Goal: Task Accomplishment & Management: Use online tool/utility

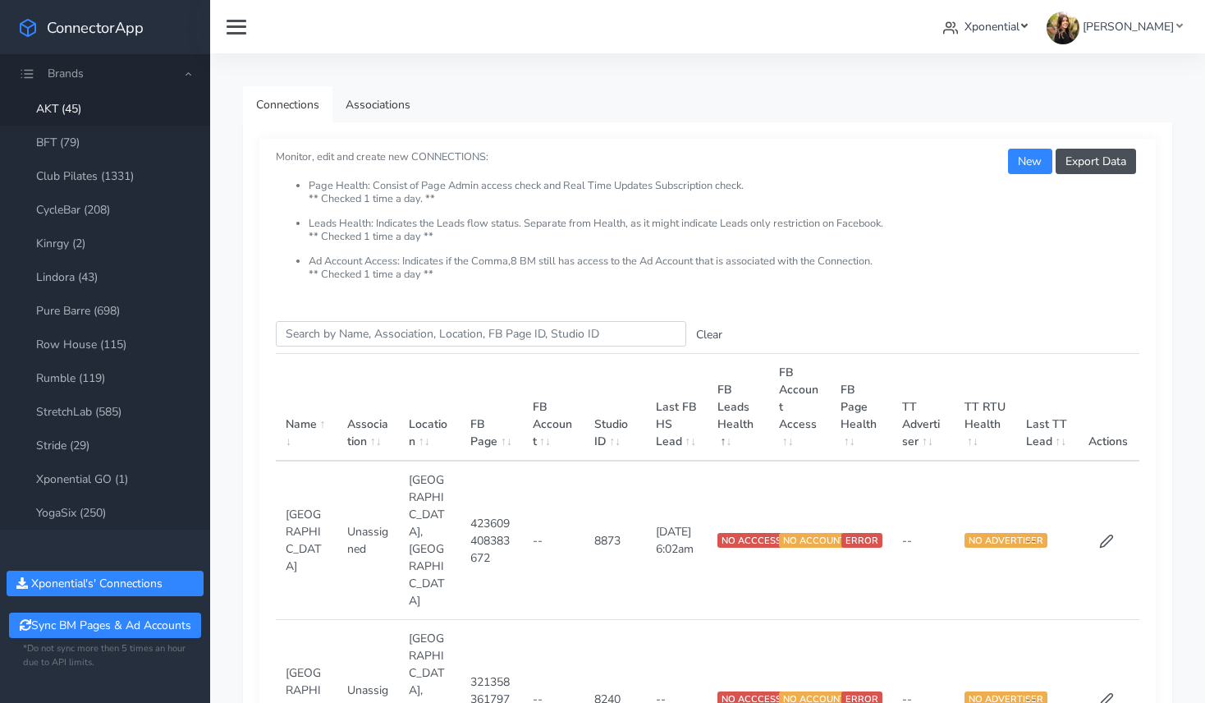
click at [987, 25] on span "Xponential" at bounding box center [991, 27] width 55 height 16
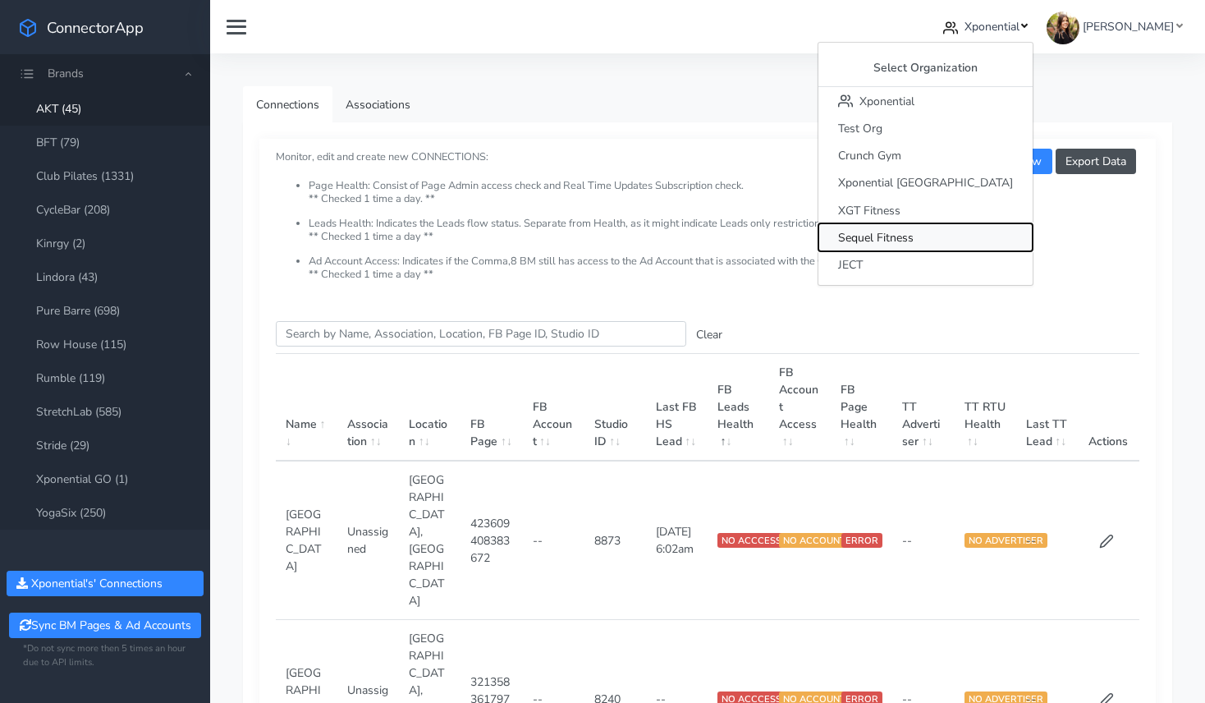
click at [913, 231] on span "Sequel Fitness" at bounding box center [876, 238] width 76 height 16
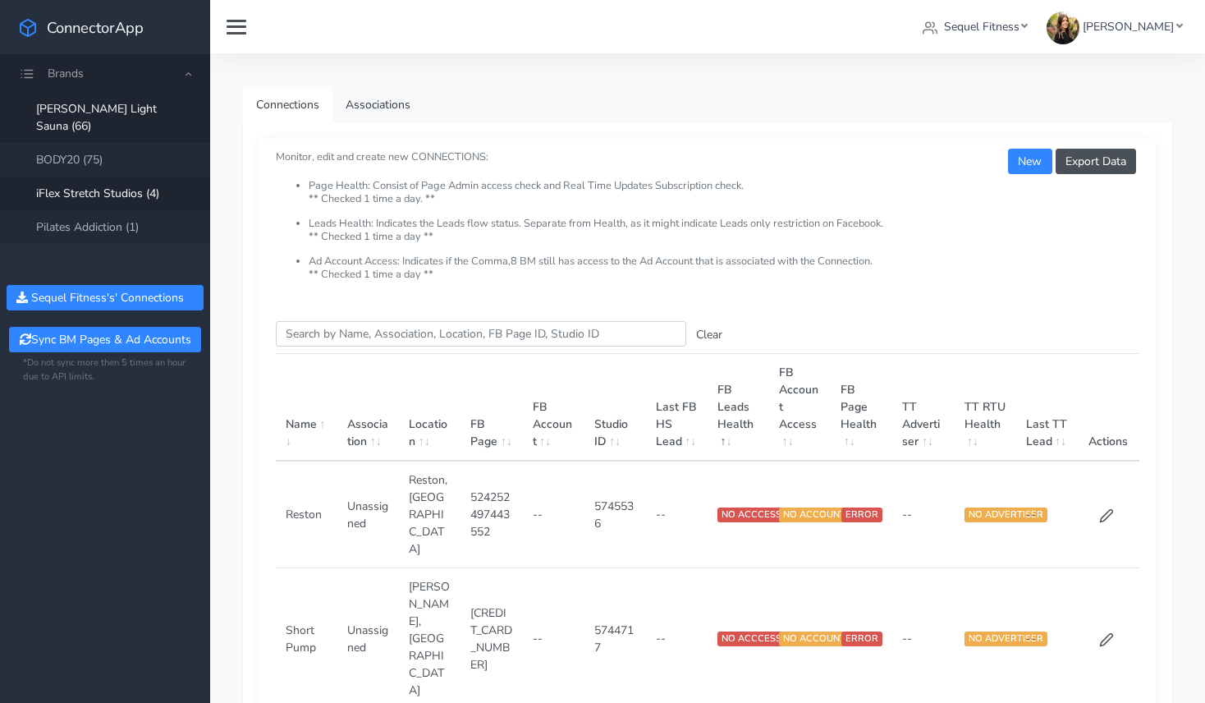
click at [63, 176] on link "iFlex Stretch Studios (4)" at bounding box center [105, 193] width 210 height 34
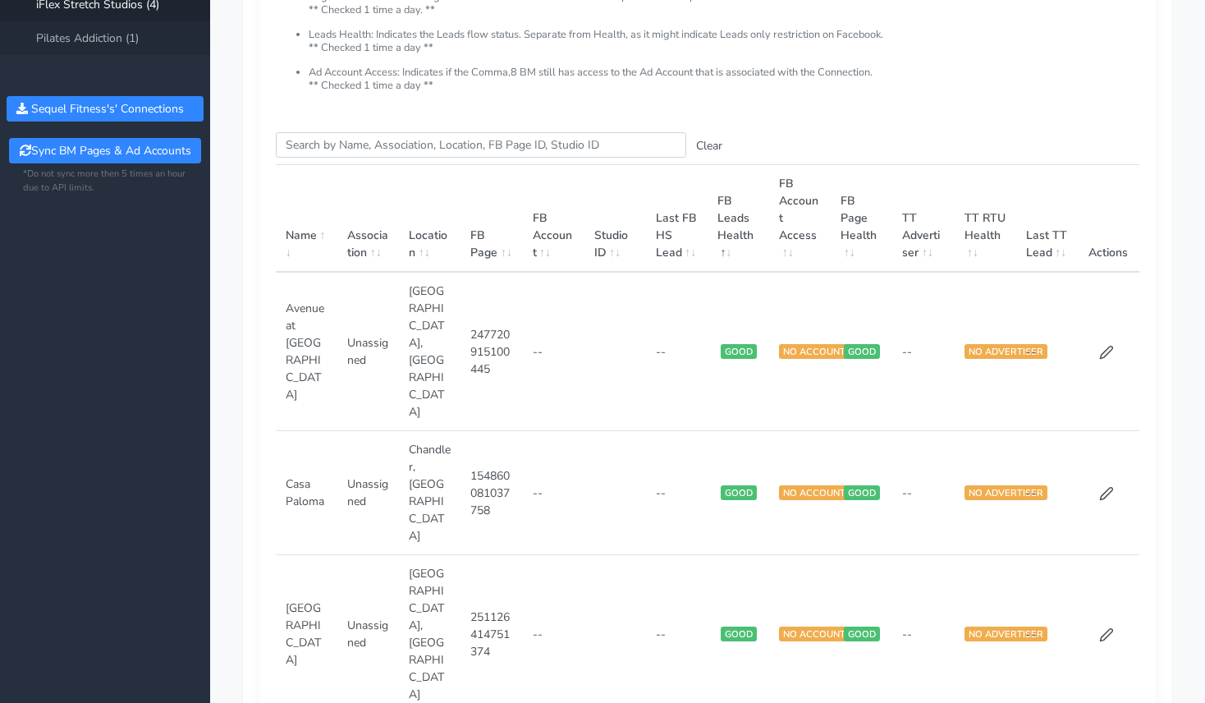
scroll to position [190, 0]
click at [1104, 344] on icon at bounding box center [1106, 351] width 15 height 15
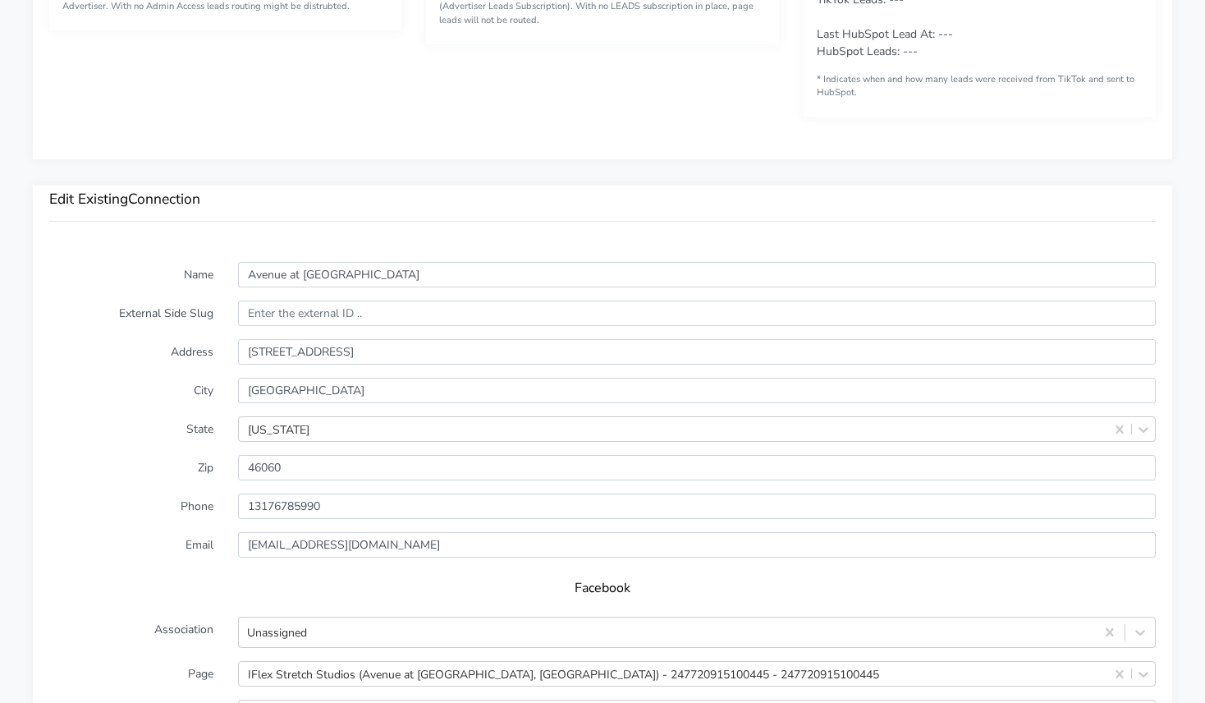
scroll to position [986, 0]
click at [284, 318] on input "text" at bounding box center [697, 312] width 918 height 25
paste input "5749153"
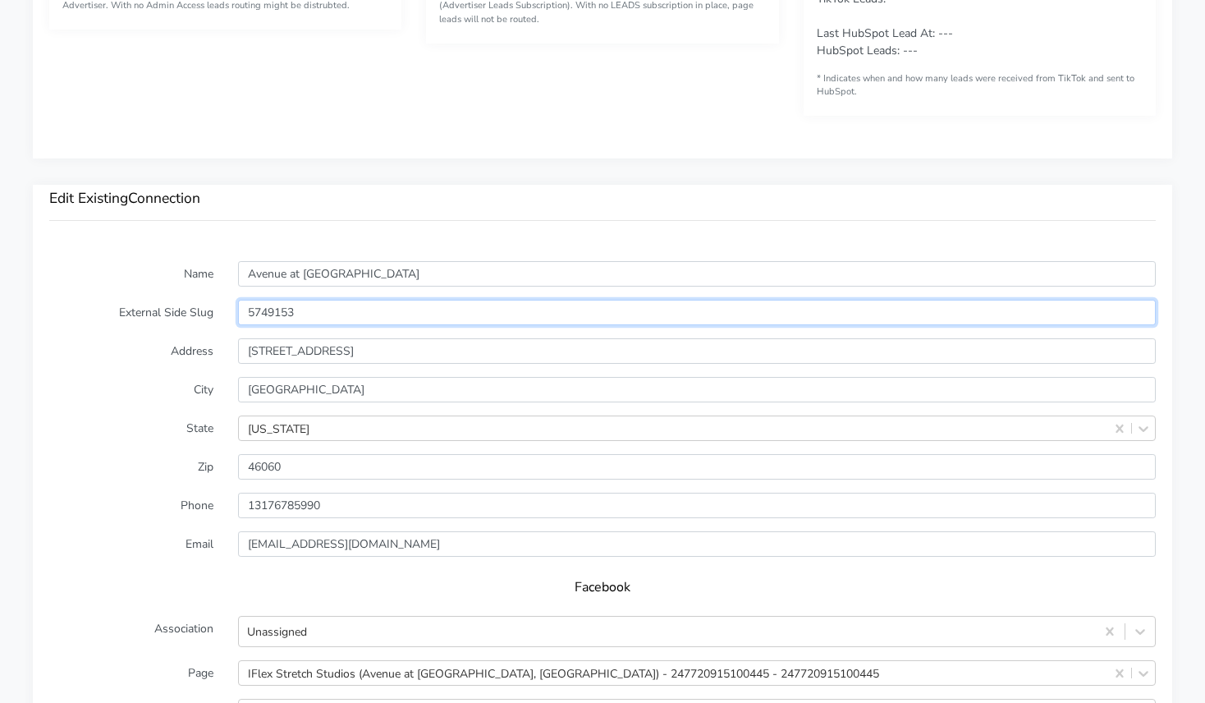
type input "5749153"
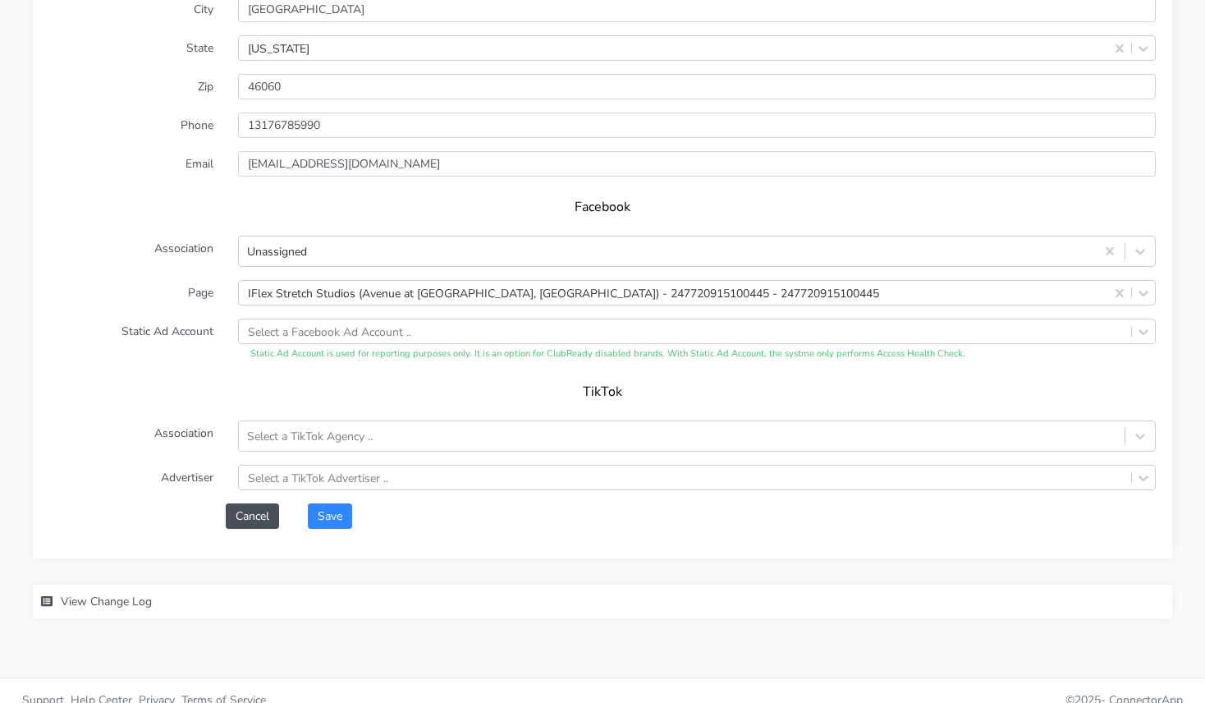
scroll to position [1385, 0]
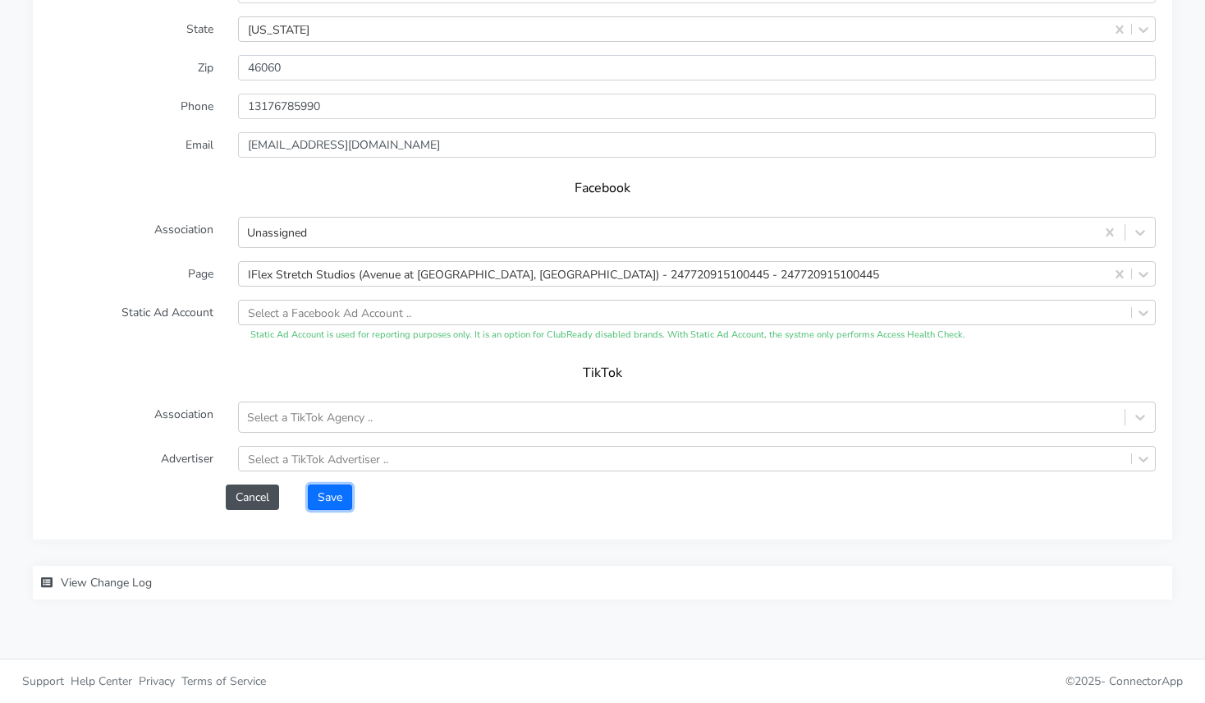
click at [339, 502] on button "Save" at bounding box center [330, 496] width 44 height 25
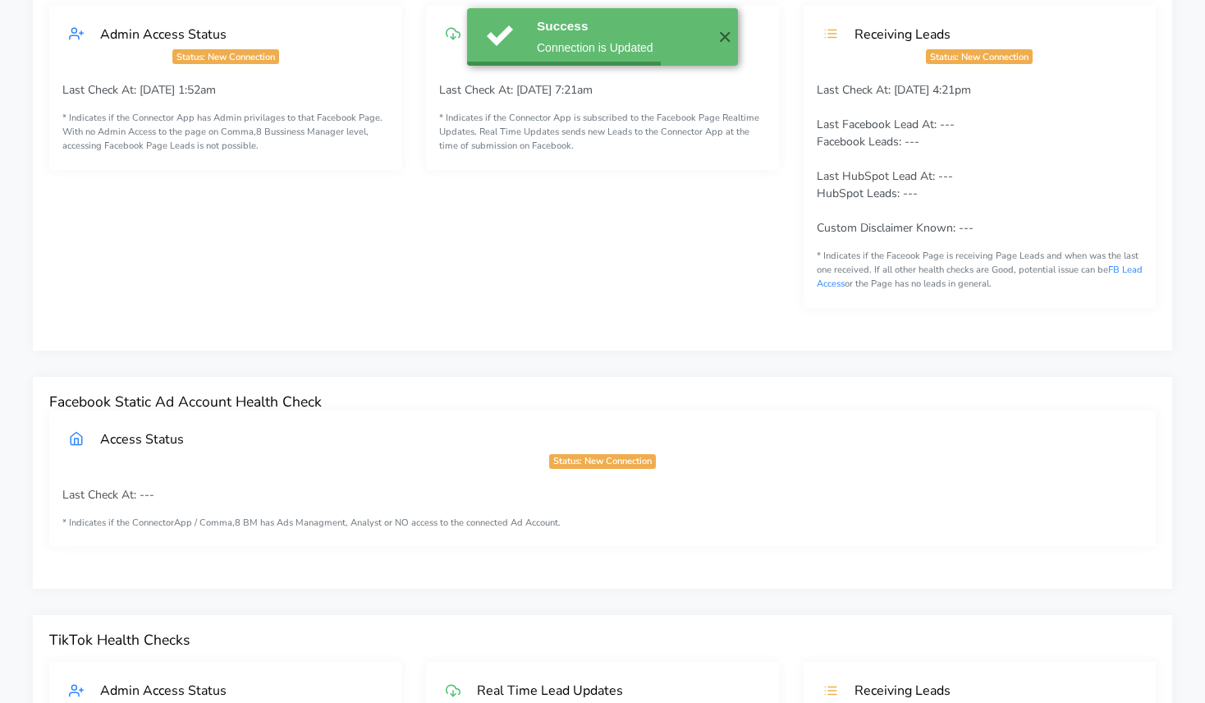
scroll to position [0, 0]
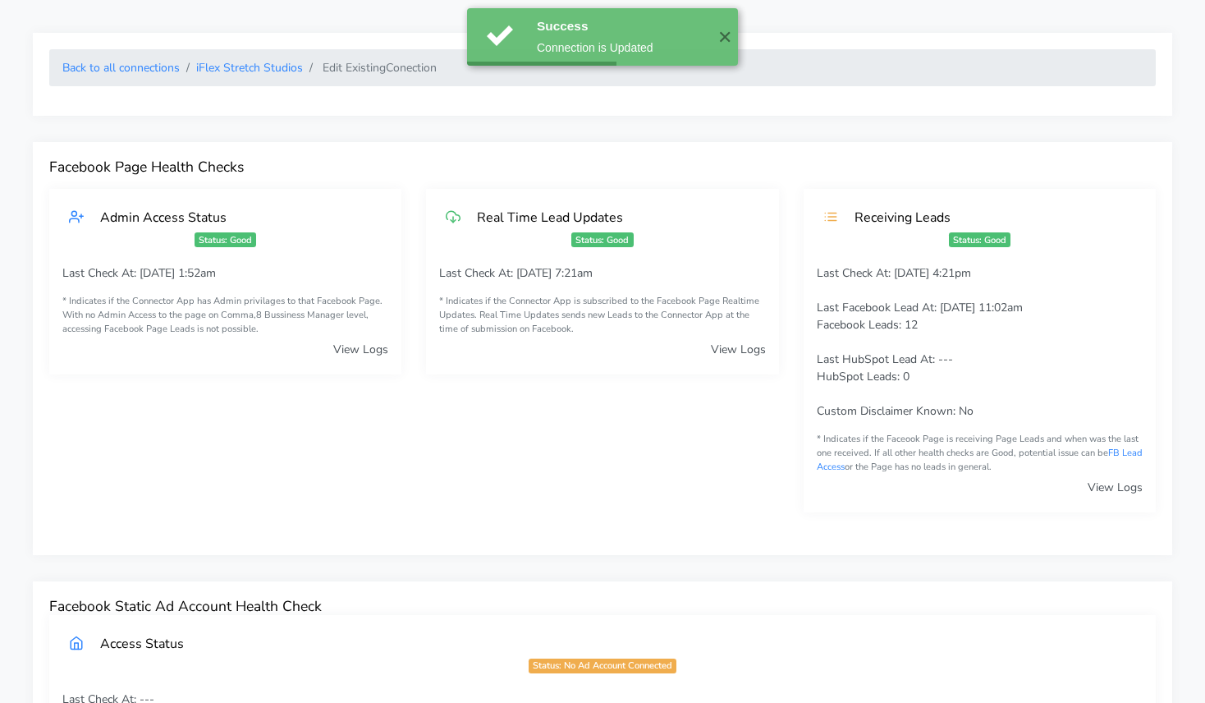
click at [250, 53] on ol "Back to all connections iFlex Stretch Studios Edit Existing Conection" at bounding box center [602, 67] width 1106 height 37
click at [249, 62] on link "iFlex Stretch Studios" at bounding box center [249, 68] width 107 height 16
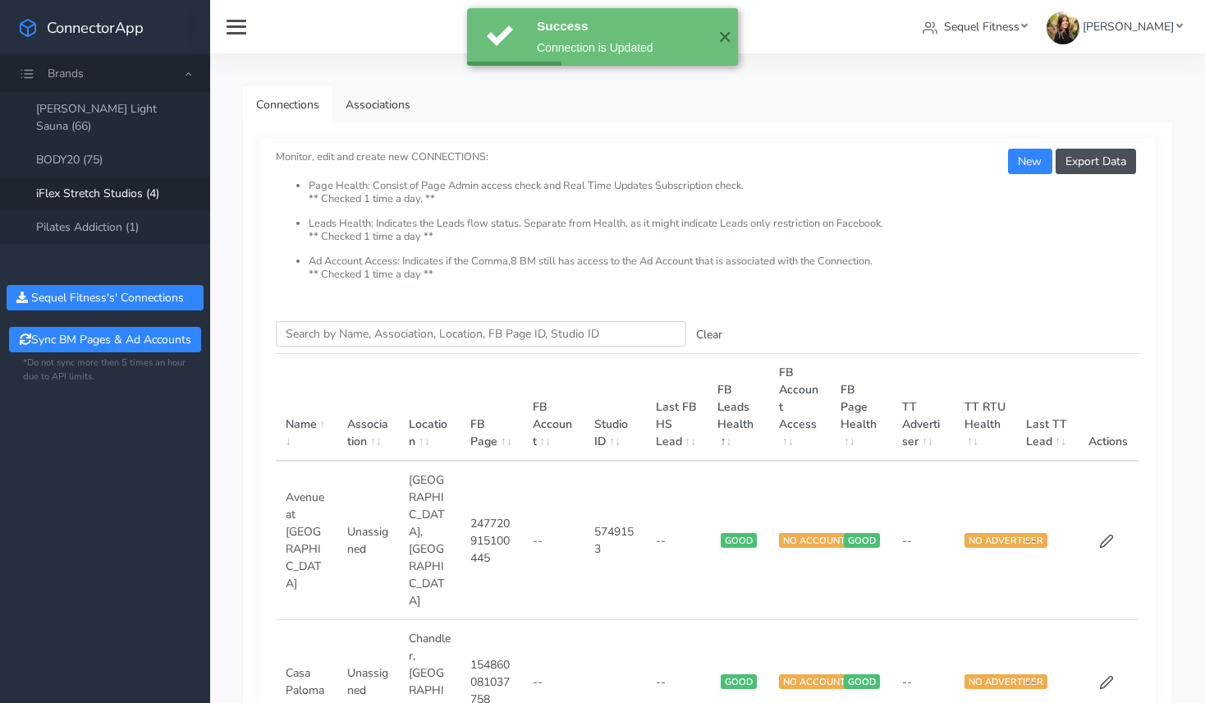
scroll to position [167, 0]
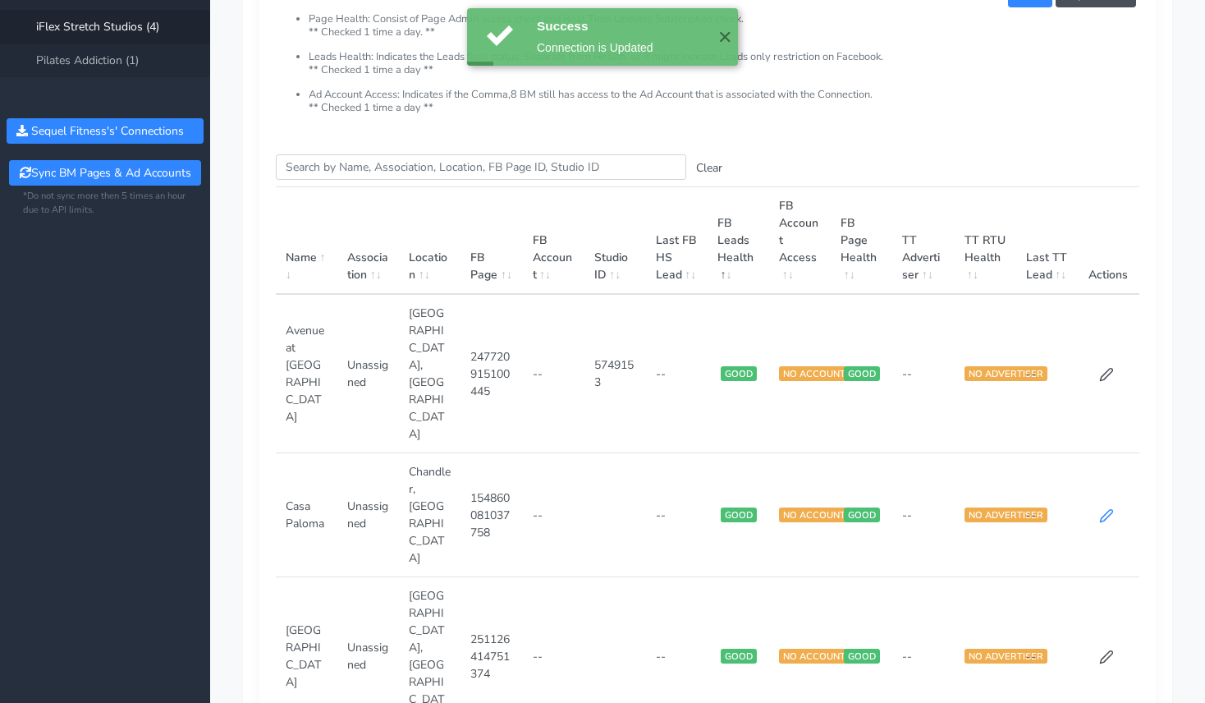
click at [1109, 508] on icon at bounding box center [1106, 515] width 15 height 15
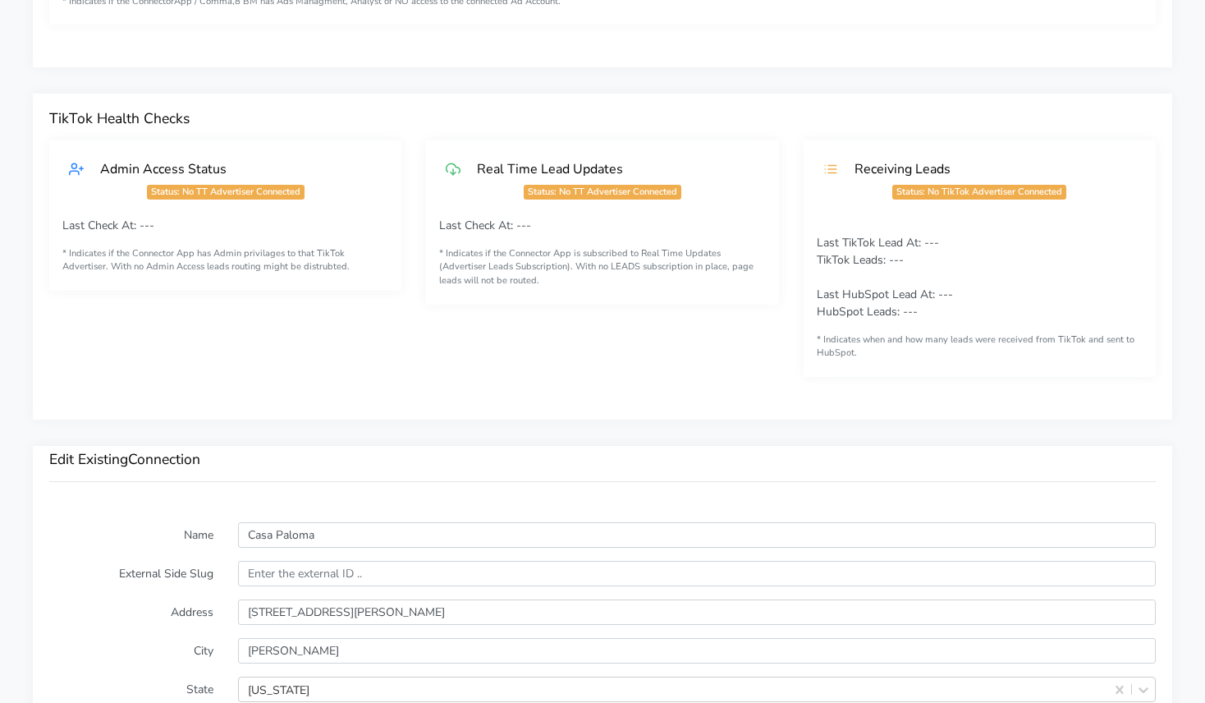
scroll to position [876, 0]
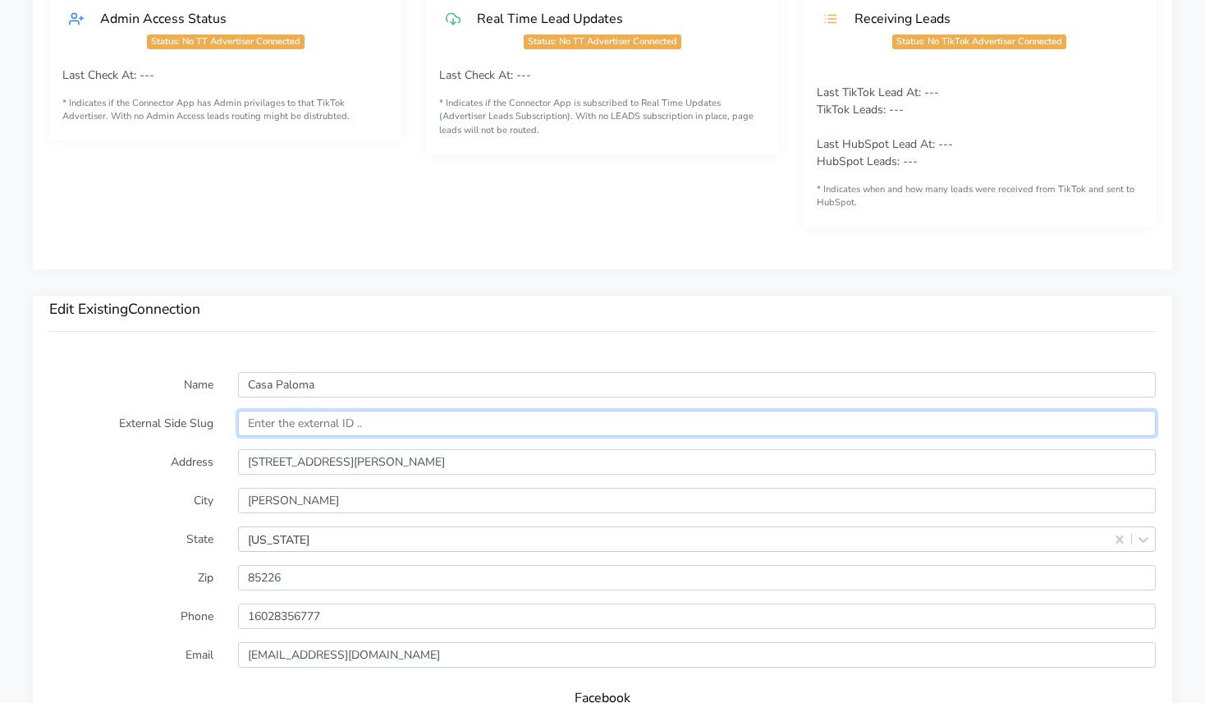
click at [327, 423] on input "text" at bounding box center [697, 422] width 918 height 25
paste input "5749123"
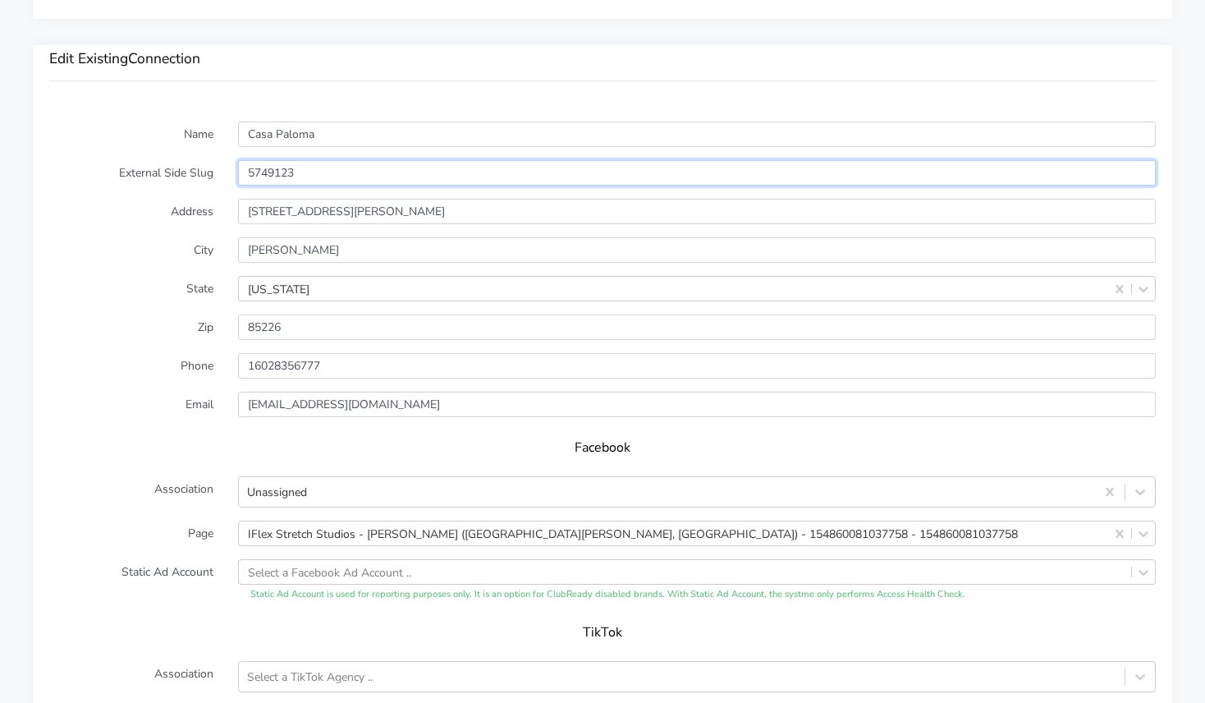
scroll to position [1385, 0]
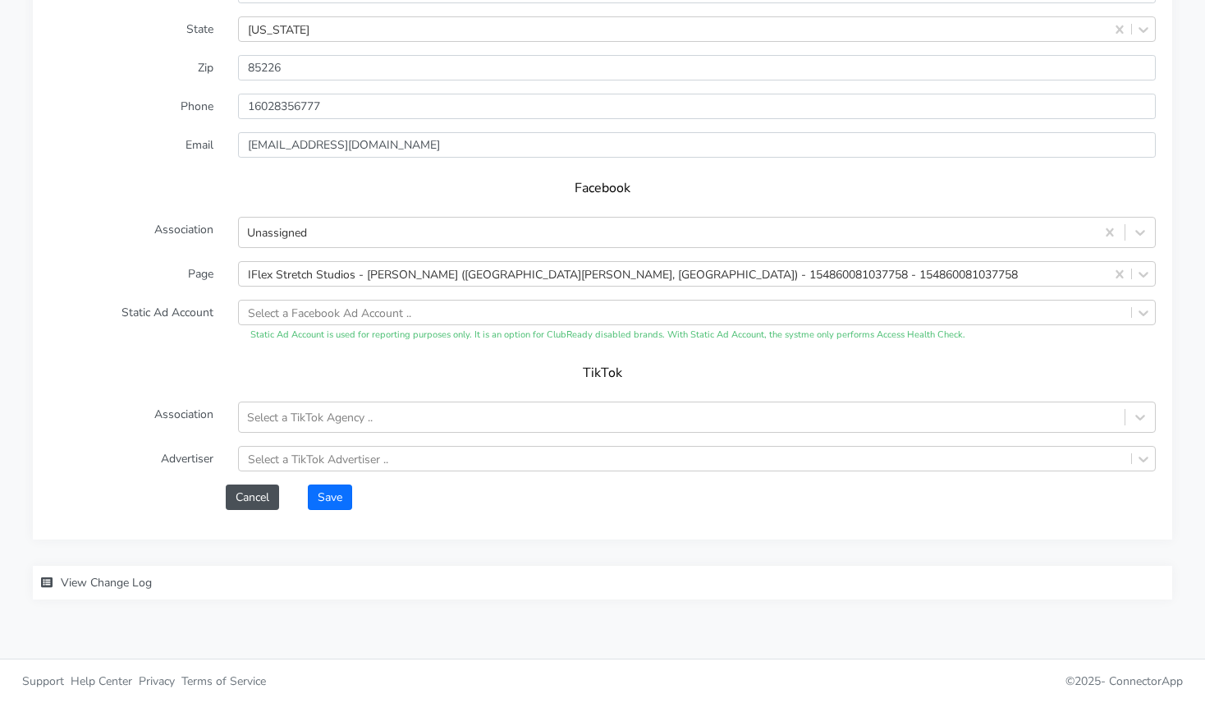
type input "5749123"
click at [325, 494] on button "Save" at bounding box center [330, 496] width 44 height 25
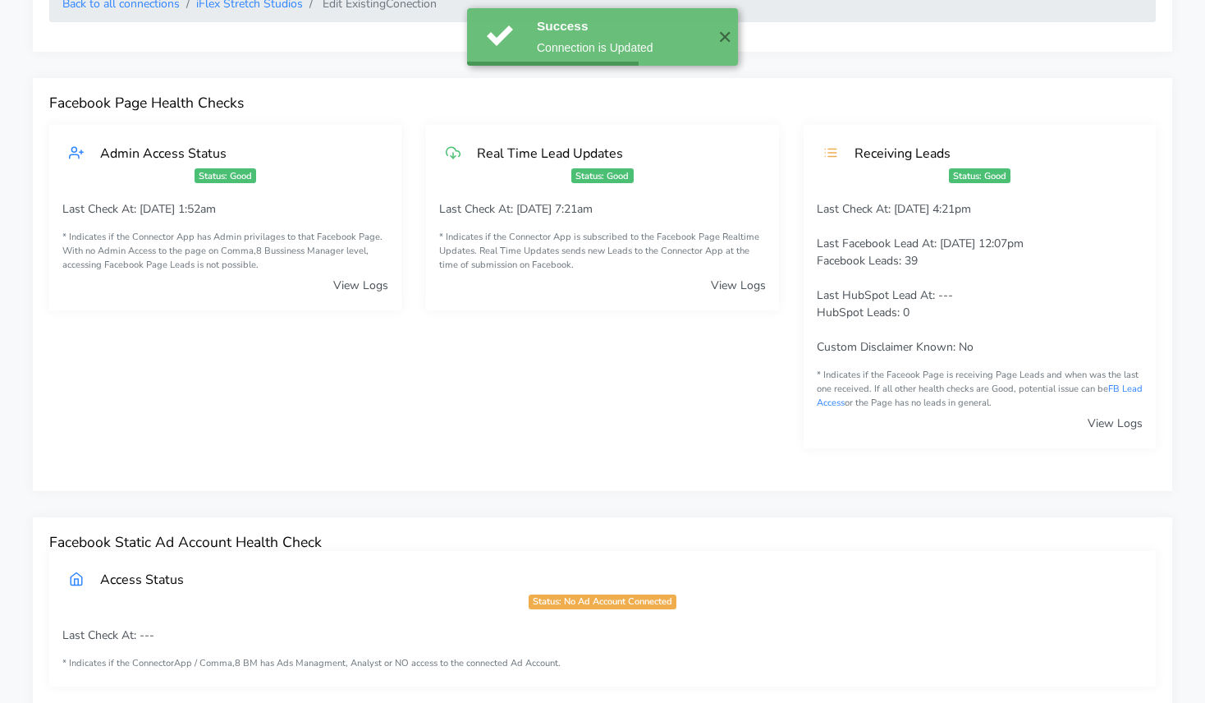
scroll to position [0, 0]
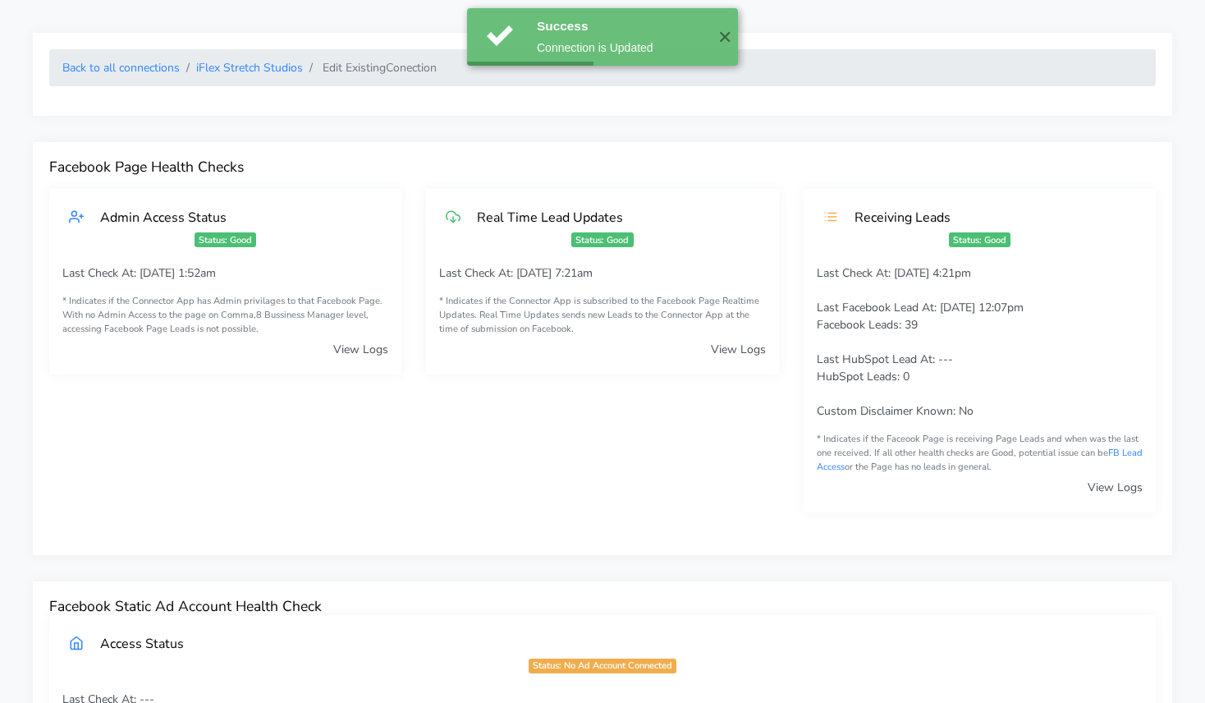
click at [218, 57] on ol "Back to all connections iFlex Stretch Studios Edit Existing Conection" at bounding box center [602, 67] width 1106 height 37
click at [218, 64] on link "iFlex Stretch Studios" at bounding box center [249, 68] width 107 height 16
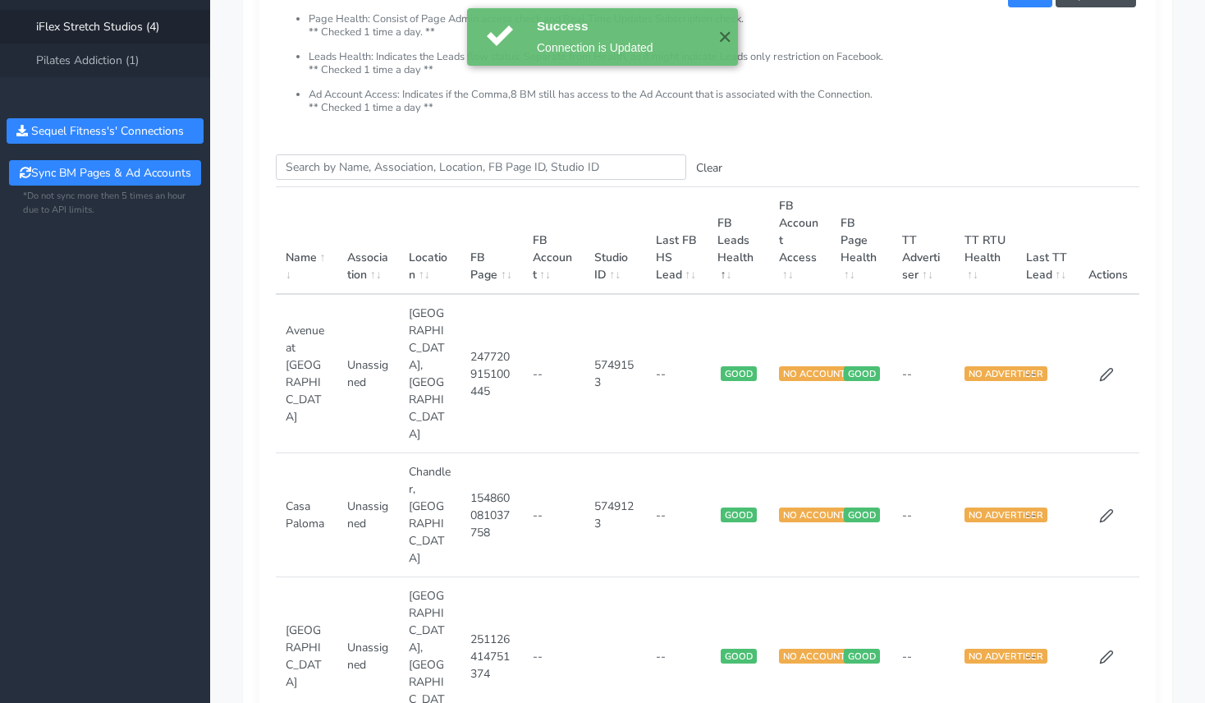
scroll to position [277, 0]
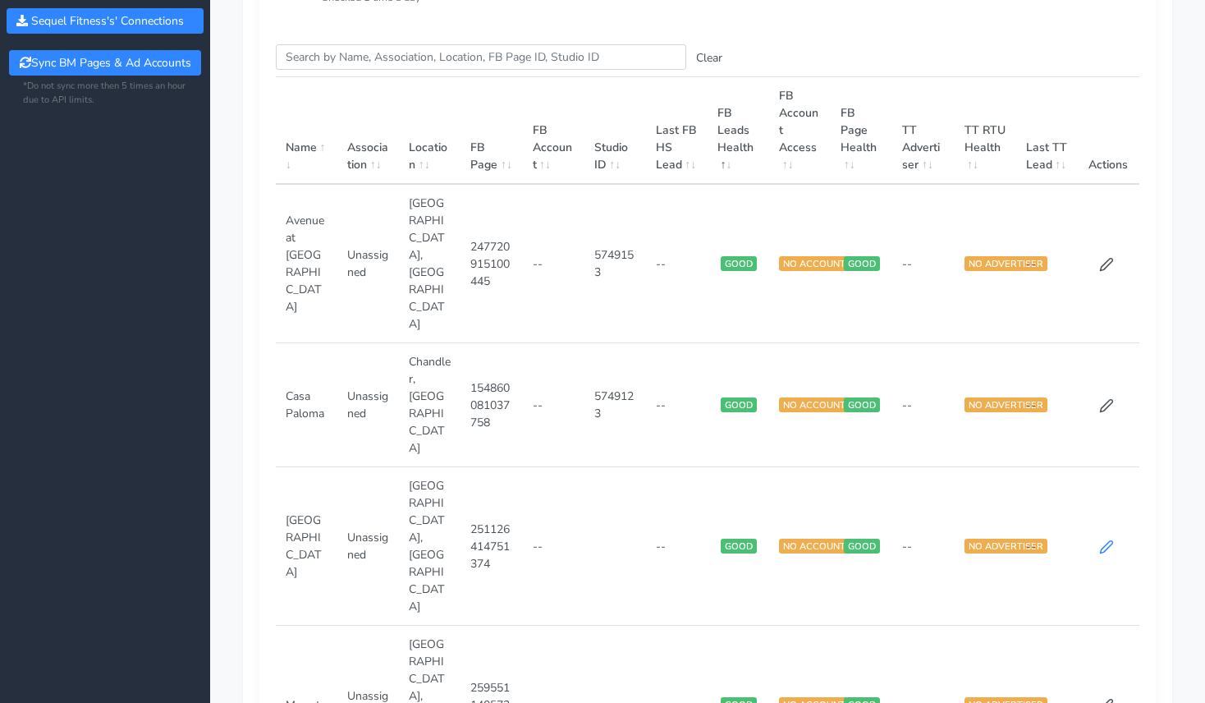
click at [1107, 541] on icon at bounding box center [1107, 547] width 12 height 12
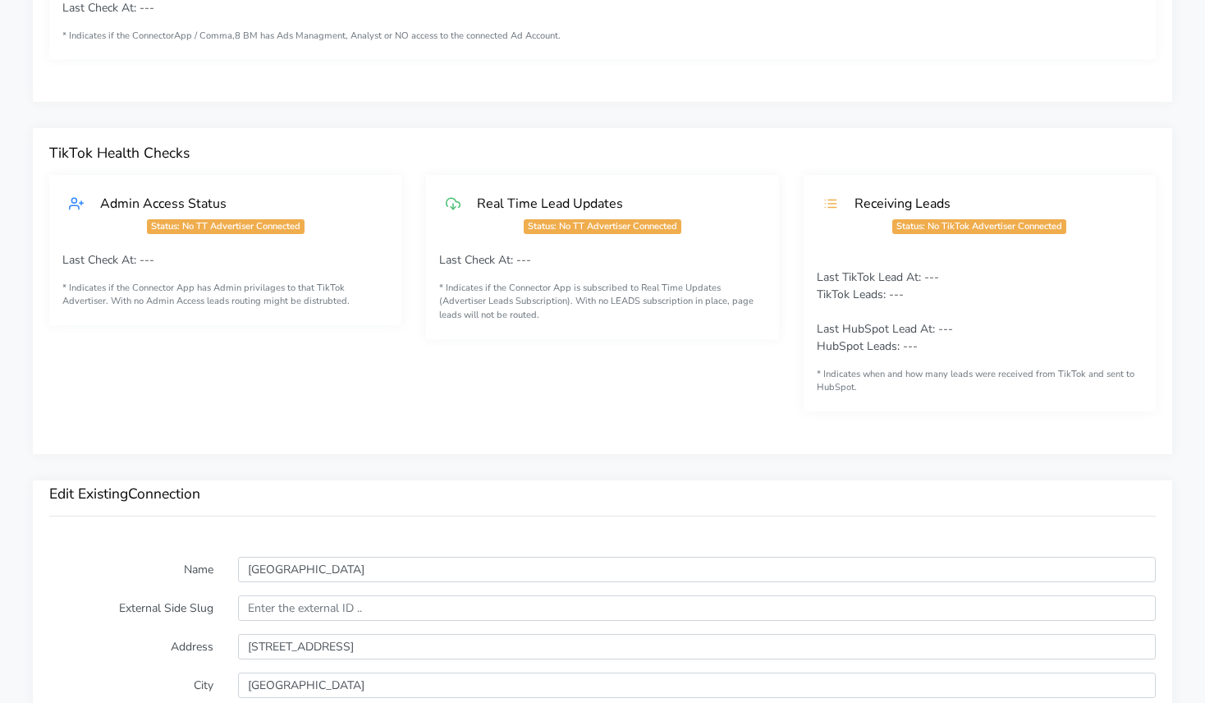
scroll to position [828, 0]
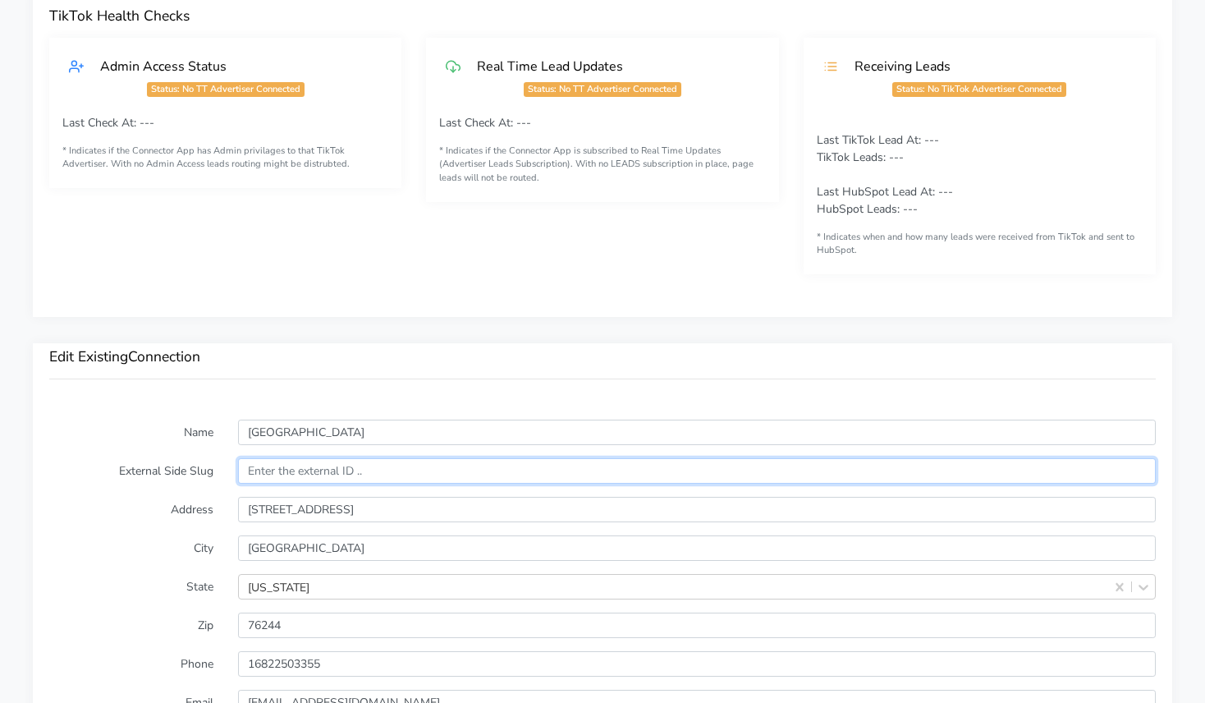
click at [320, 474] on input "text" at bounding box center [697, 470] width 918 height 25
paste input "5749150"
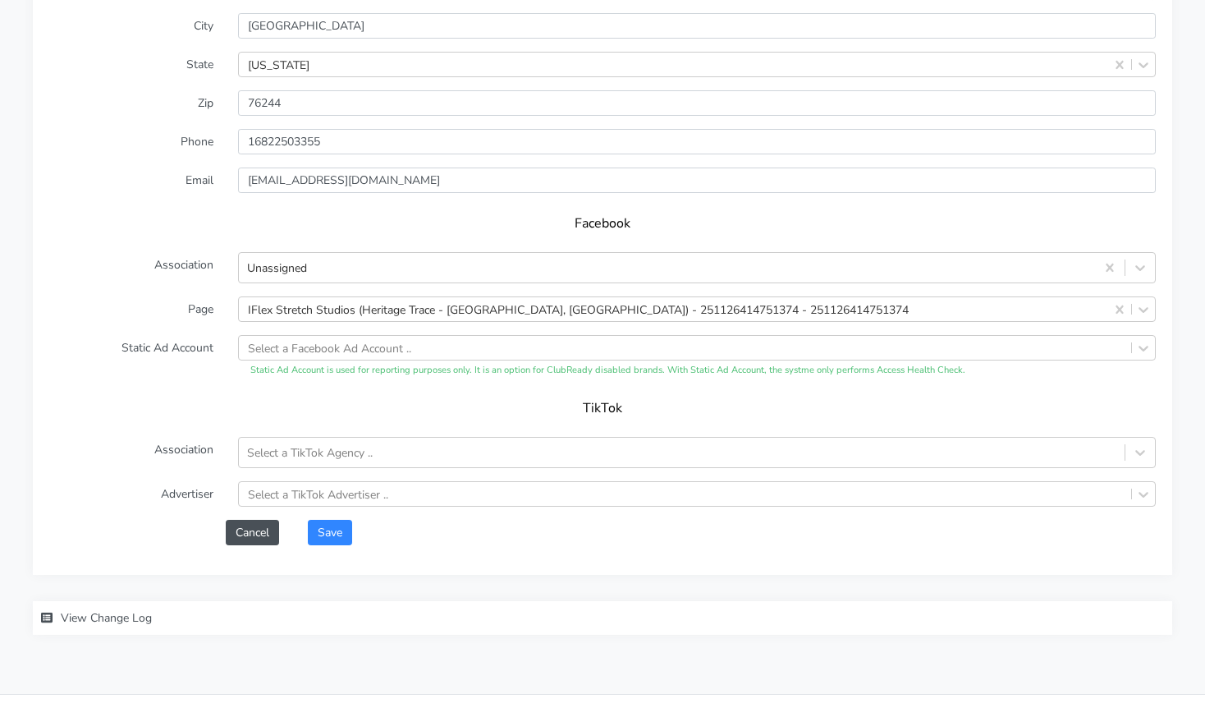
scroll to position [1385, 0]
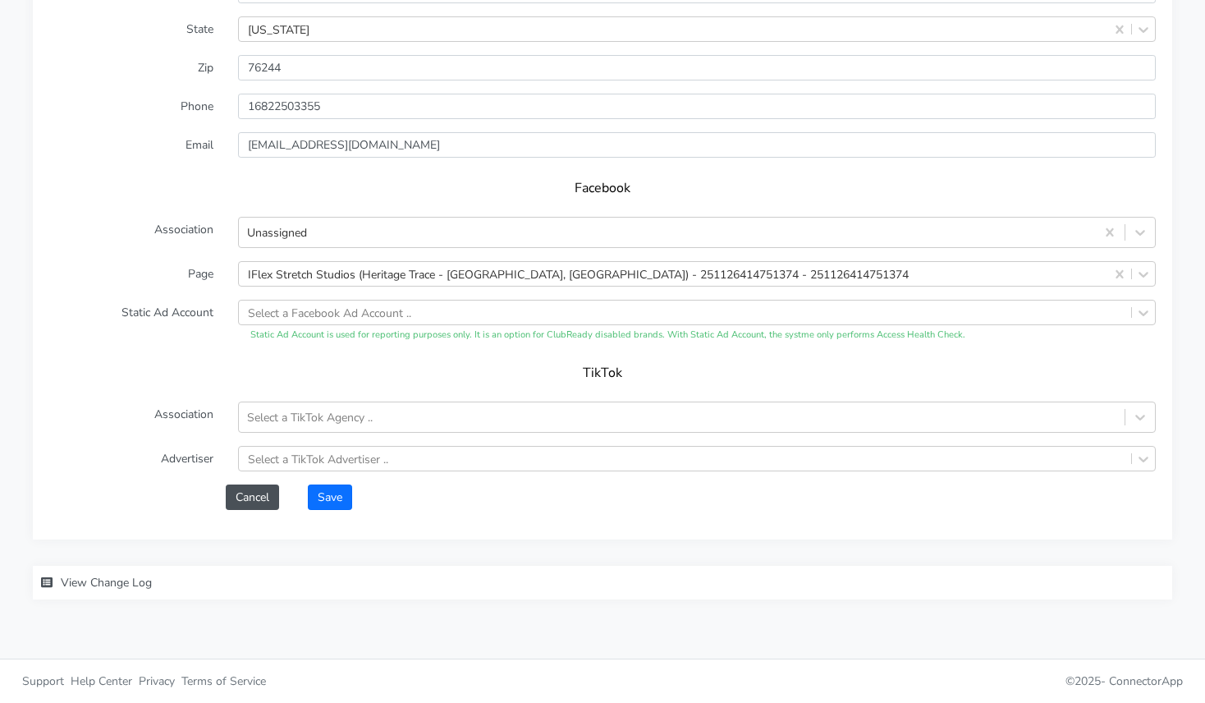
type input "5749150"
click at [335, 501] on button "Save" at bounding box center [330, 496] width 44 height 25
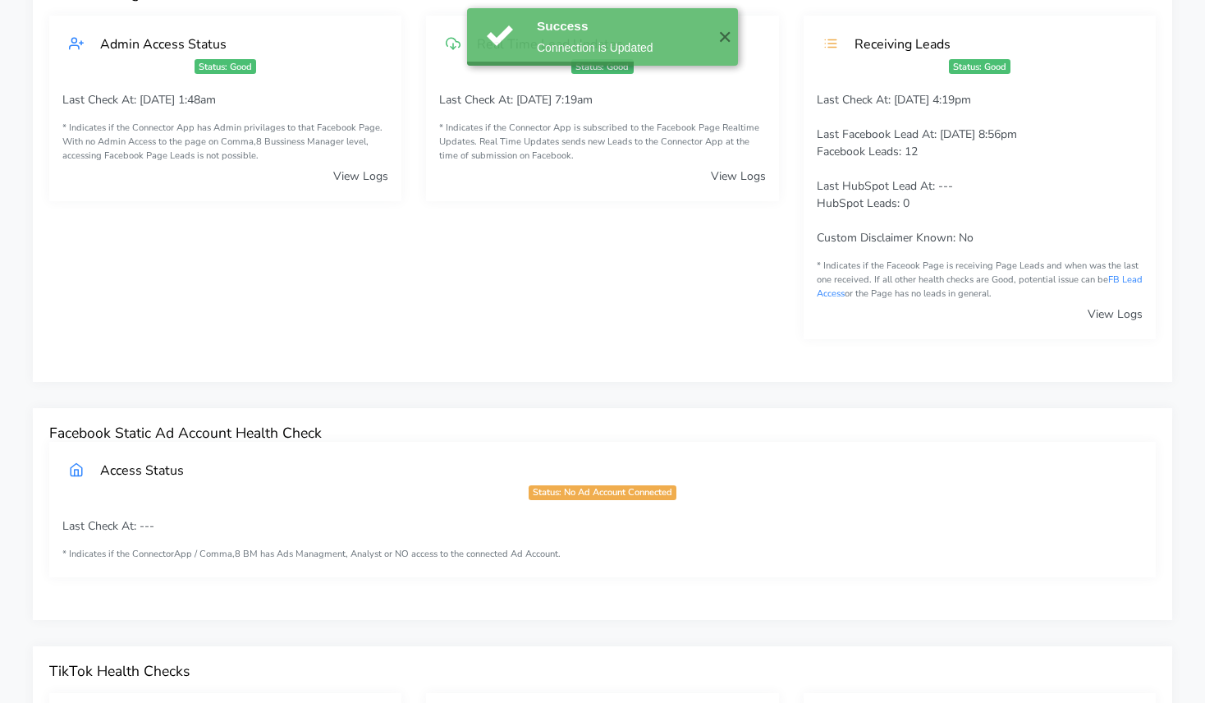
scroll to position [0, 0]
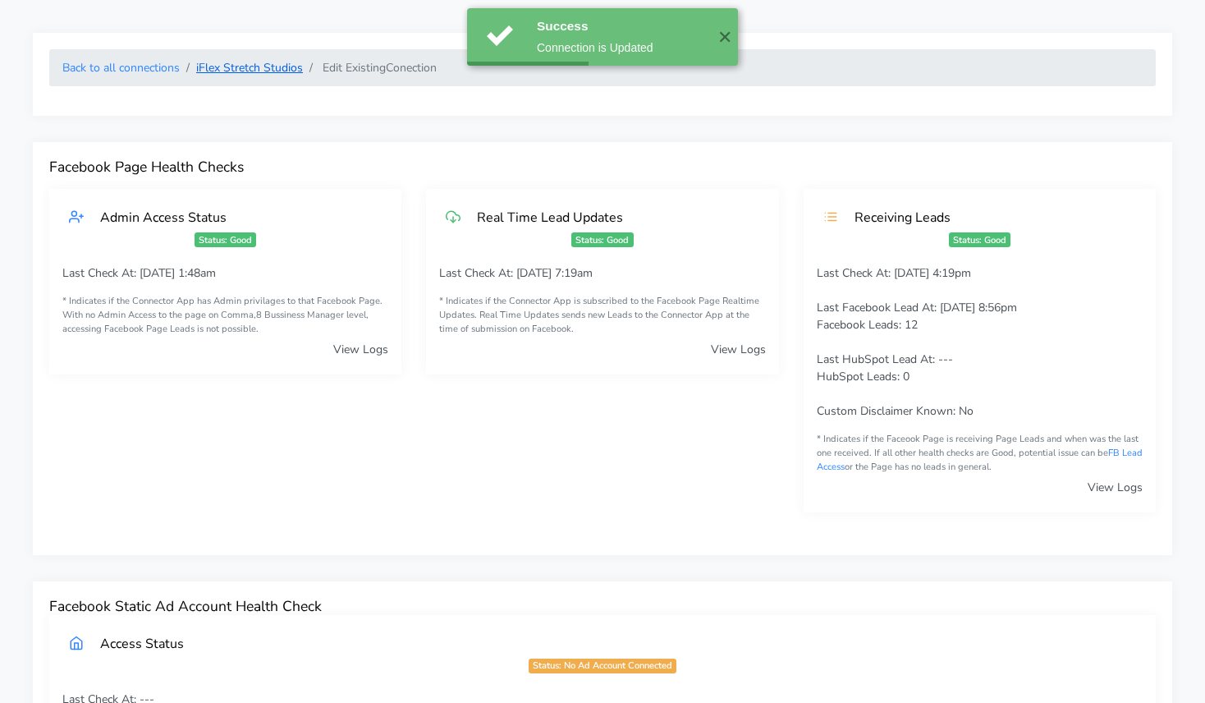
click at [245, 69] on link "iFlex Stretch Studios" at bounding box center [249, 68] width 107 height 16
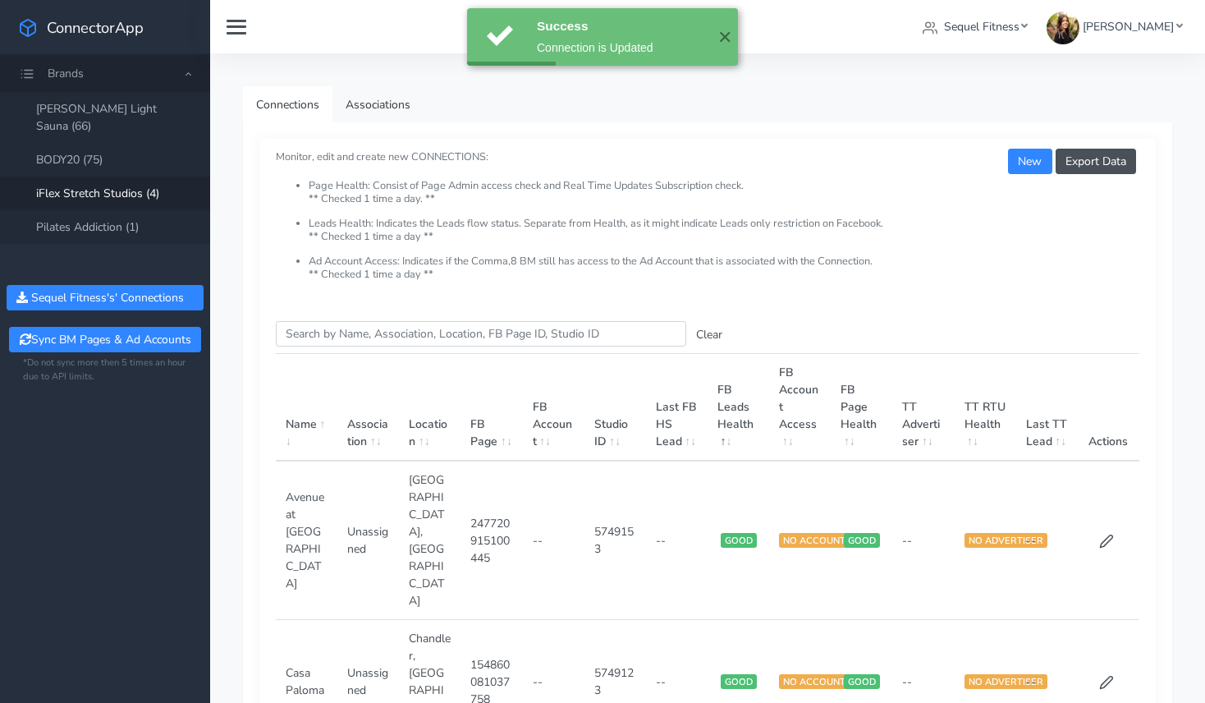
scroll to position [277, 0]
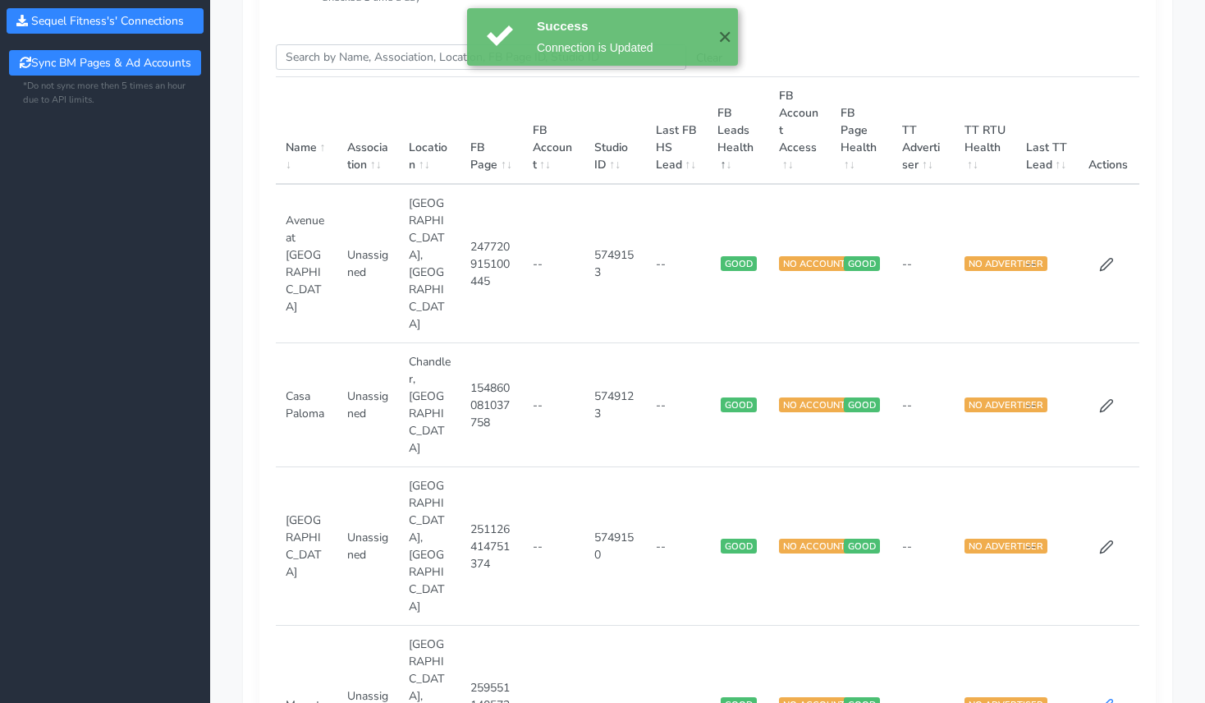
click at [1107, 699] on icon at bounding box center [1107, 705] width 12 height 12
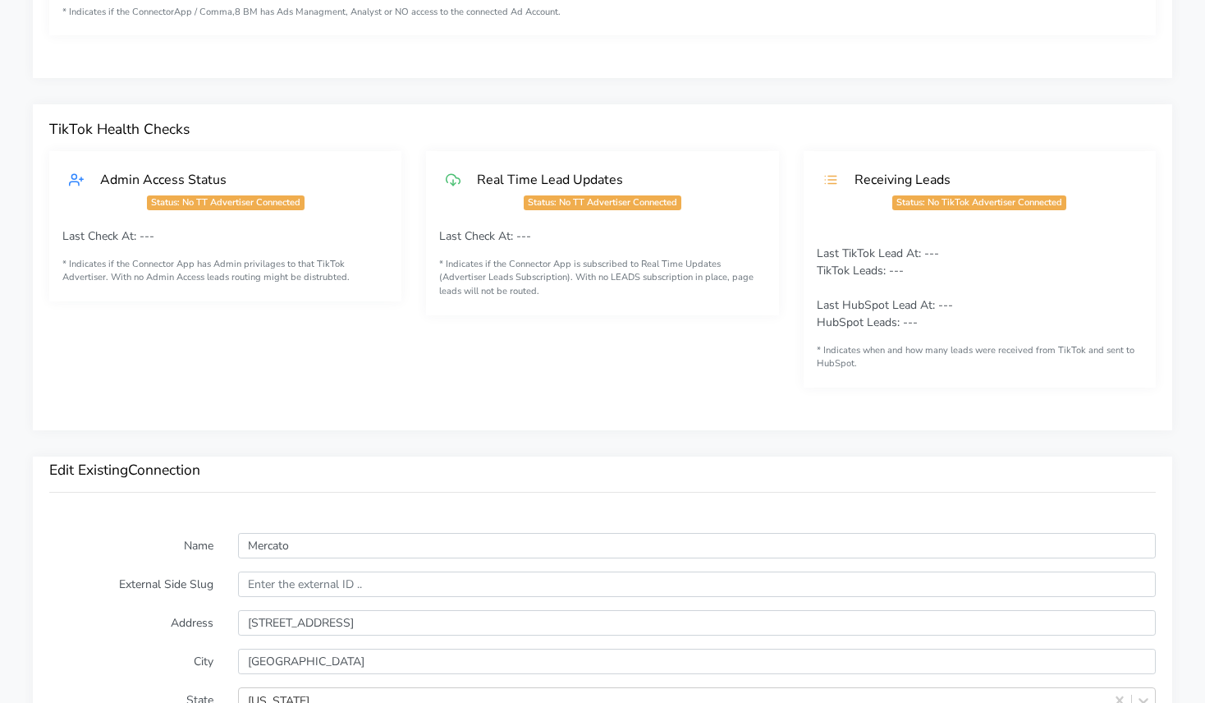
scroll to position [975, 0]
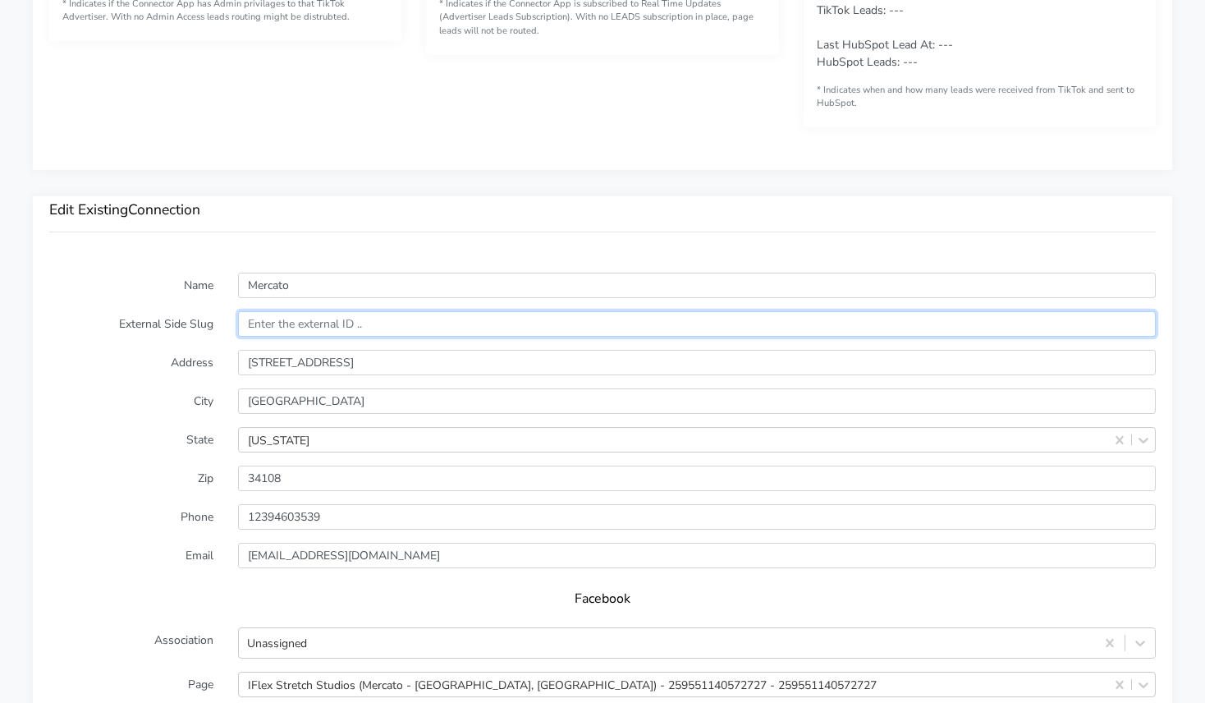
click at [305, 324] on input "text" at bounding box center [697, 323] width 918 height 25
paste input "5749151"
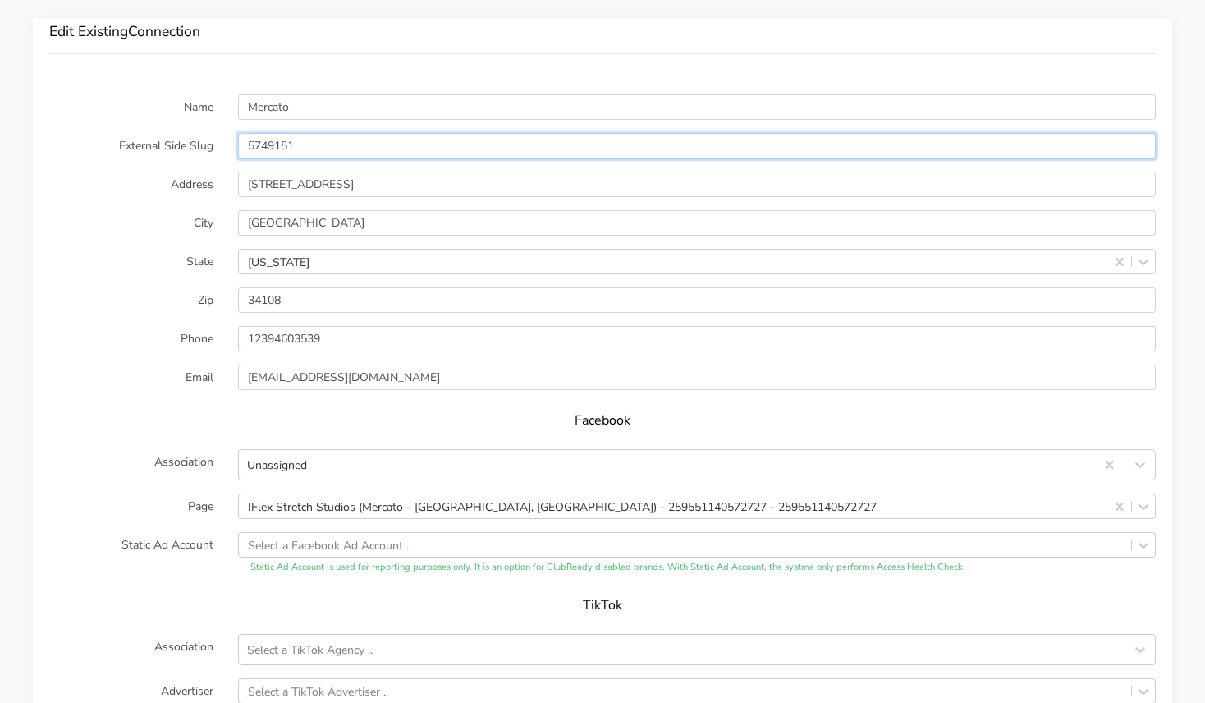
scroll to position [1385, 0]
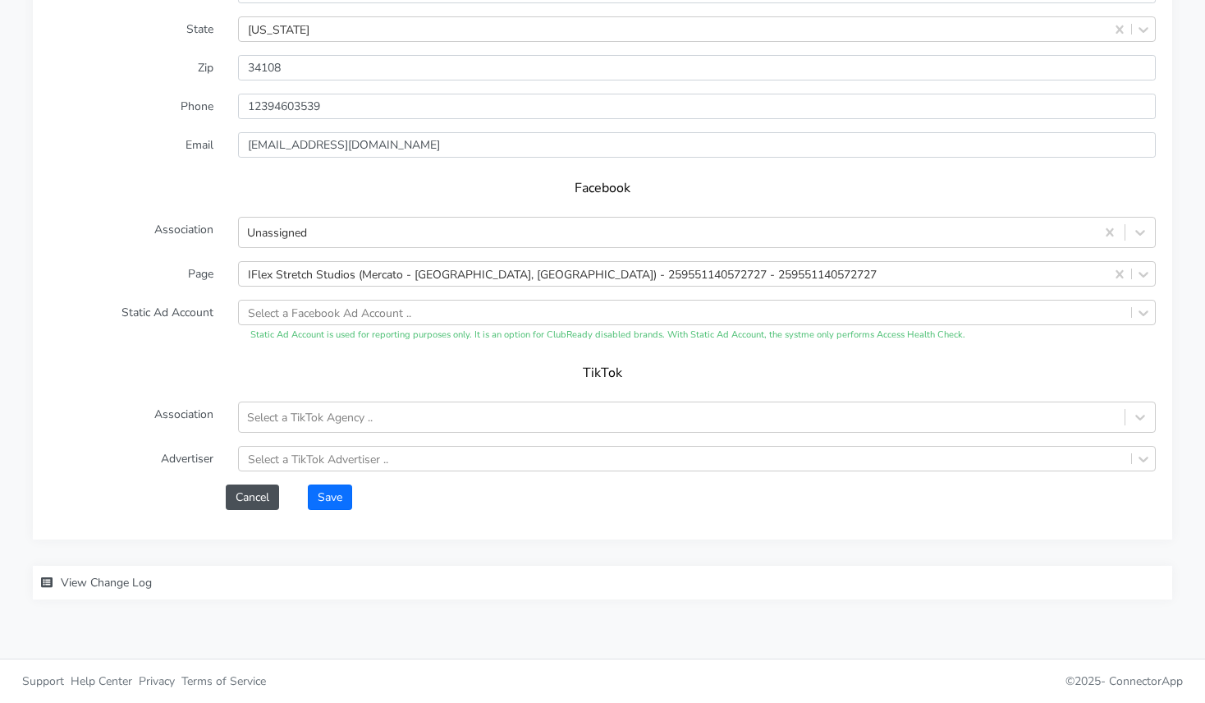
type input "5749151"
click at [332, 497] on button "Save" at bounding box center [330, 496] width 44 height 25
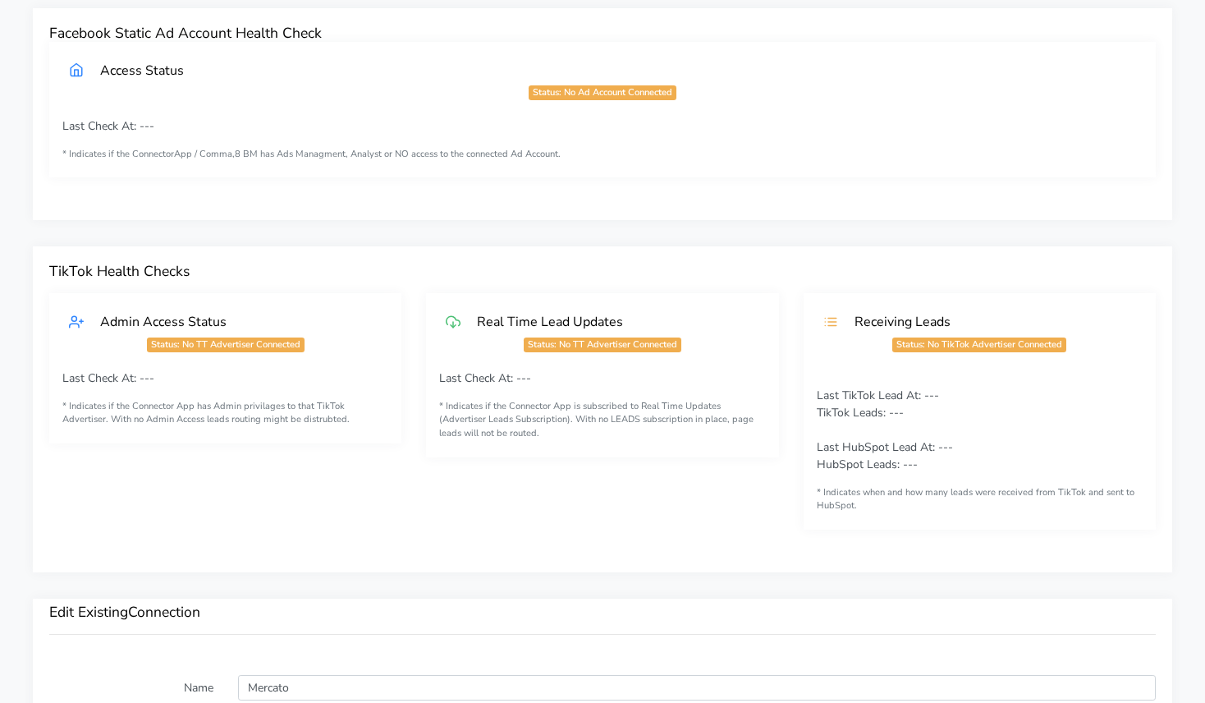
scroll to position [0, 0]
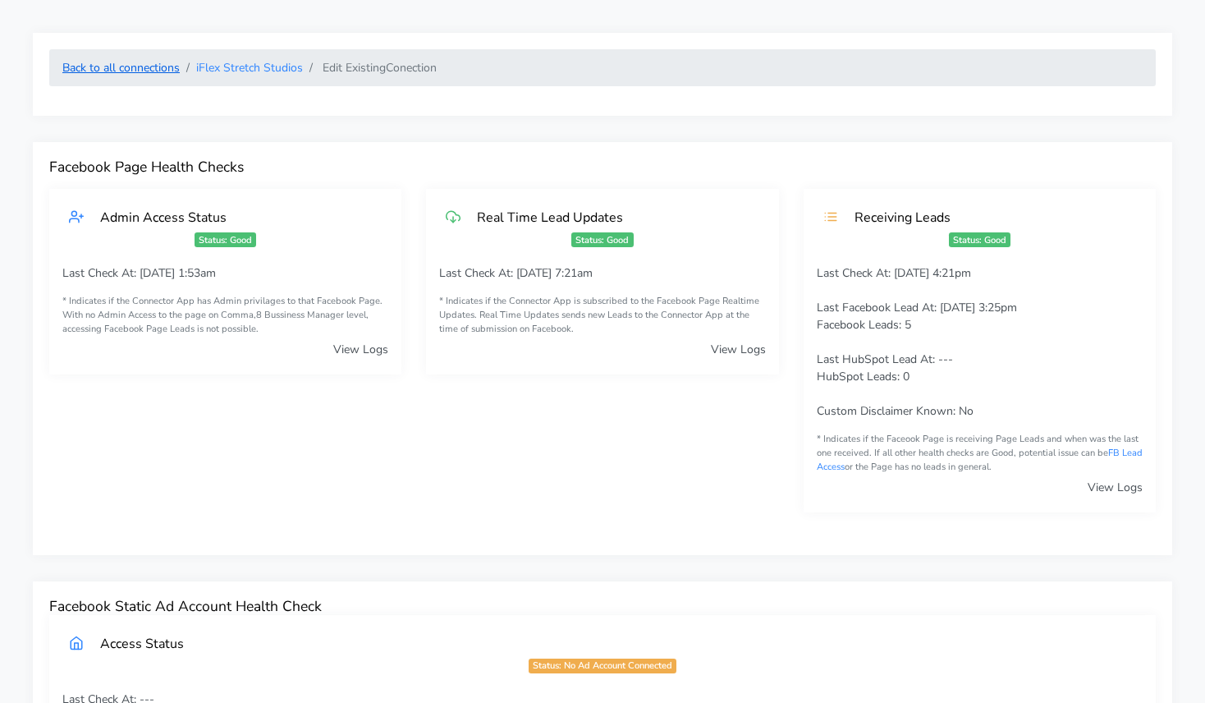
click at [139, 66] on link "Back to all connections" at bounding box center [120, 68] width 117 height 16
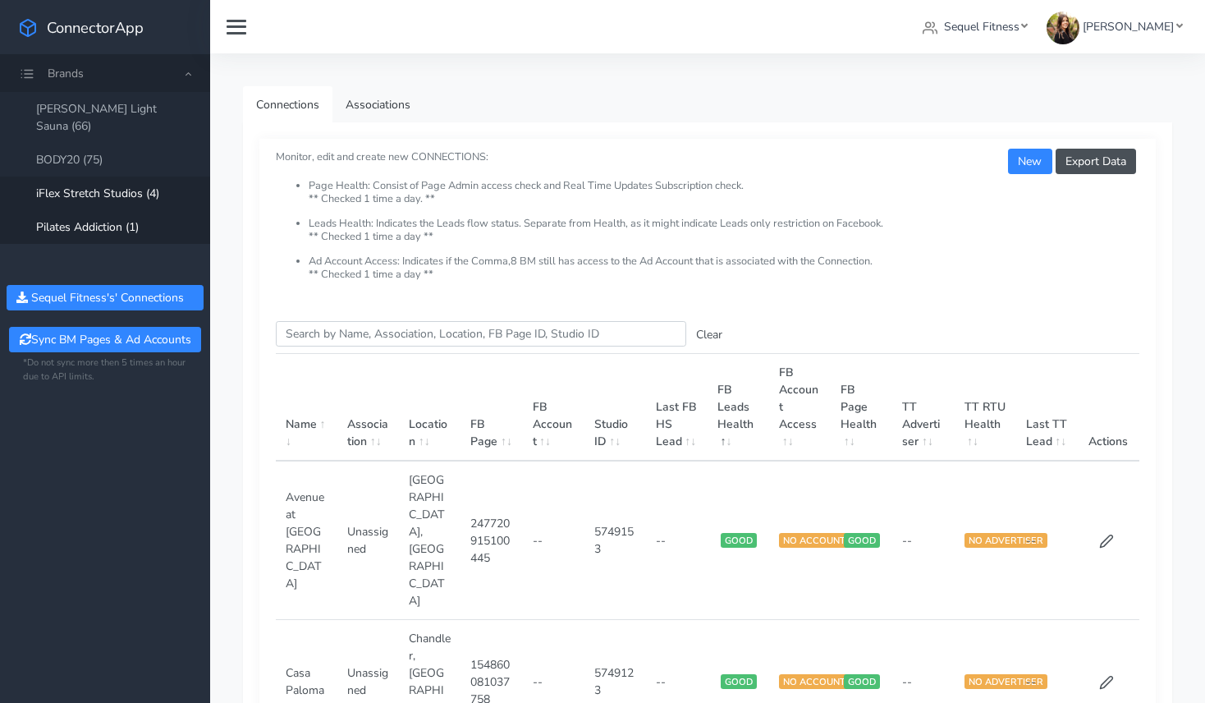
click at [59, 210] on link "Pilates Addiction (1)" at bounding box center [105, 227] width 210 height 34
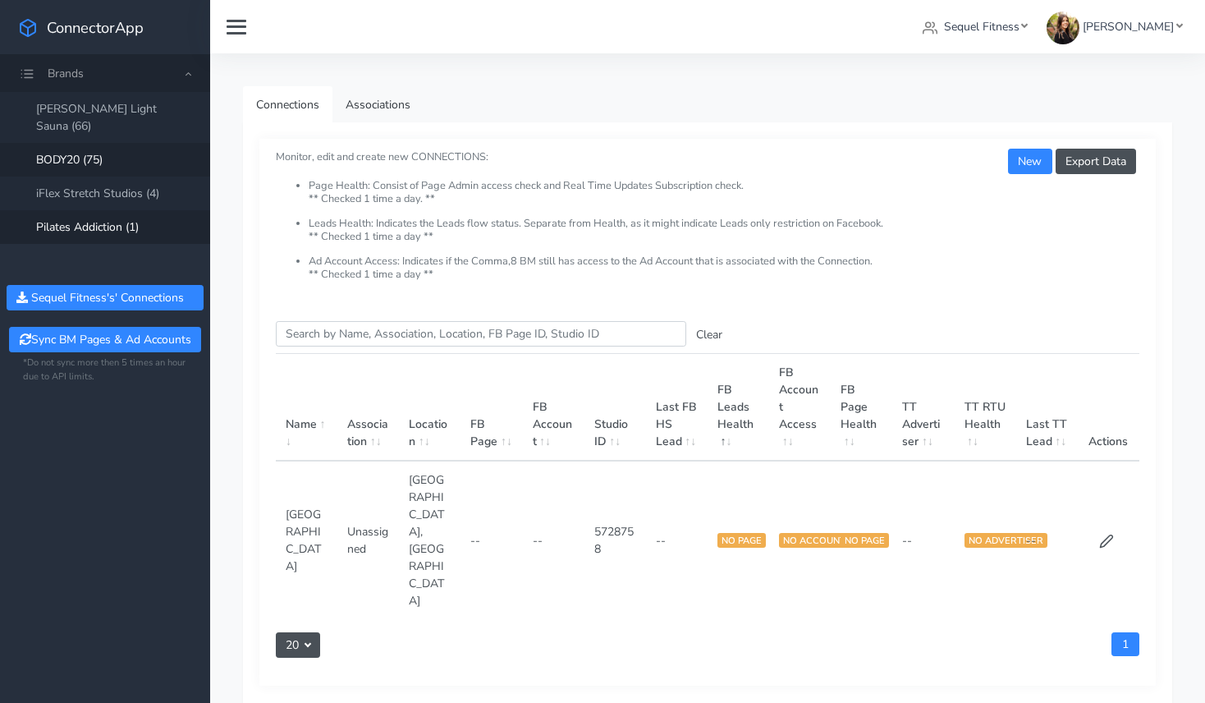
click at [89, 143] on link "BODY20 (75)" at bounding box center [105, 160] width 210 height 34
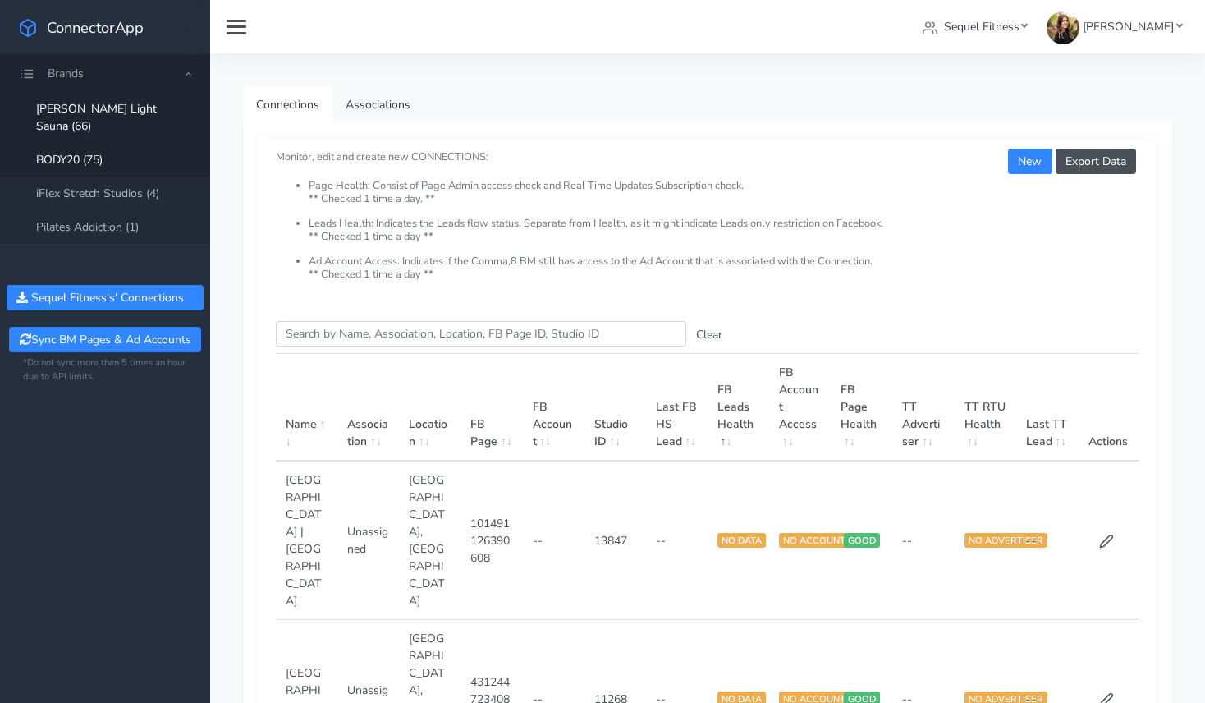
click at [89, 111] on link "beem Light Sauna (66)" at bounding box center [105, 117] width 210 height 51
